Goal: Information Seeking & Learning: Learn about a topic

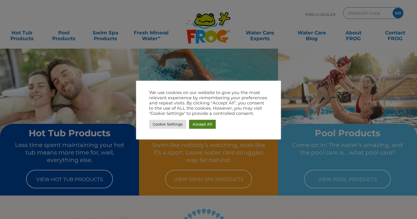
click at [197, 126] on link "Accept All" at bounding box center [202, 124] width 27 height 9
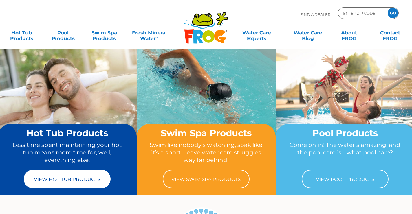
click at [71, 183] on link "View Hot Tub Products" at bounding box center [67, 179] width 87 height 19
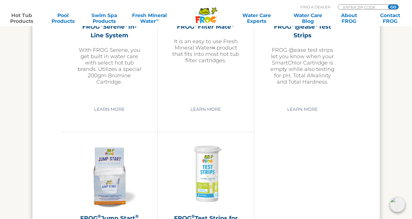
scroll to position [1181, 0]
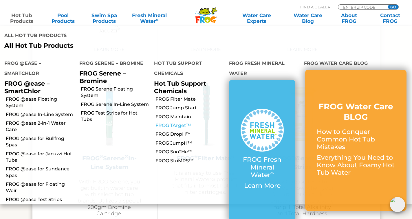
click at [178, 123] on link "FROG TArget™" at bounding box center [190, 126] width 69 height 6
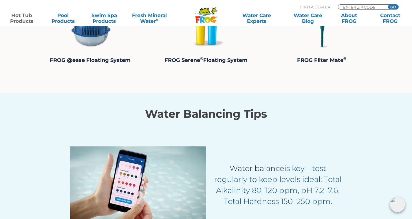
scroll to position [756, 0]
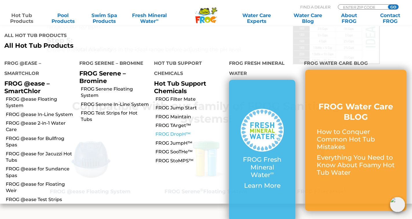
click at [170, 131] on link "FROG DropH™" at bounding box center [190, 134] width 69 height 6
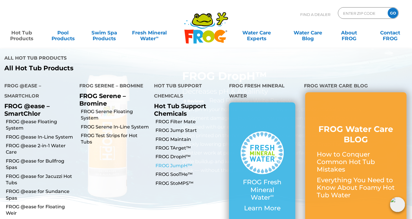
click at [177, 163] on link "FROG JumpH™" at bounding box center [190, 166] width 69 height 6
click at [179, 171] on link "FROG SooTHe™" at bounding box center [190, 174] width 69 height 6
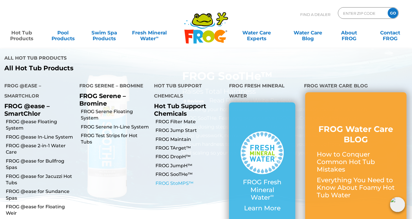
click at [172, 180] on link "FROG StoMPS™" at bounding box center [190, 183] width 69 height 6
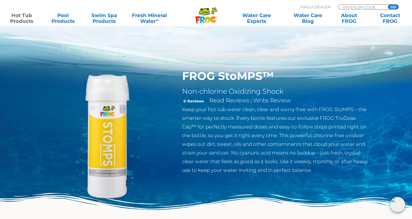
scroll to position [132, 0]
